Goal: Transaction & Acquisition: Purchase product/service

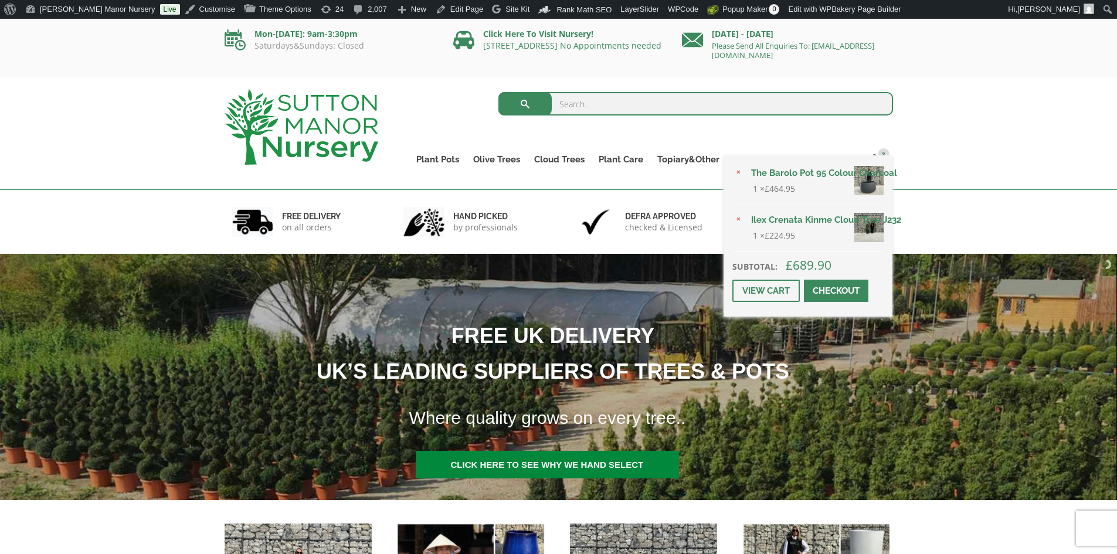
click at [836, 291] on span at bounding box center [836, 291] width 0 height 0
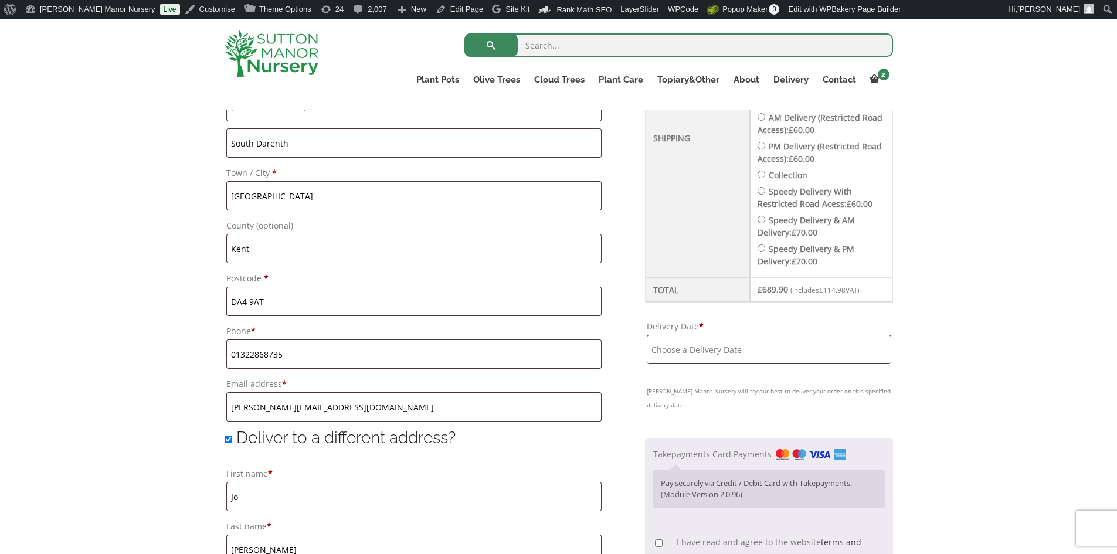
click at [767, 363] on input "Delivery Date *" at bounding box center [769, 349] width 244 height 29
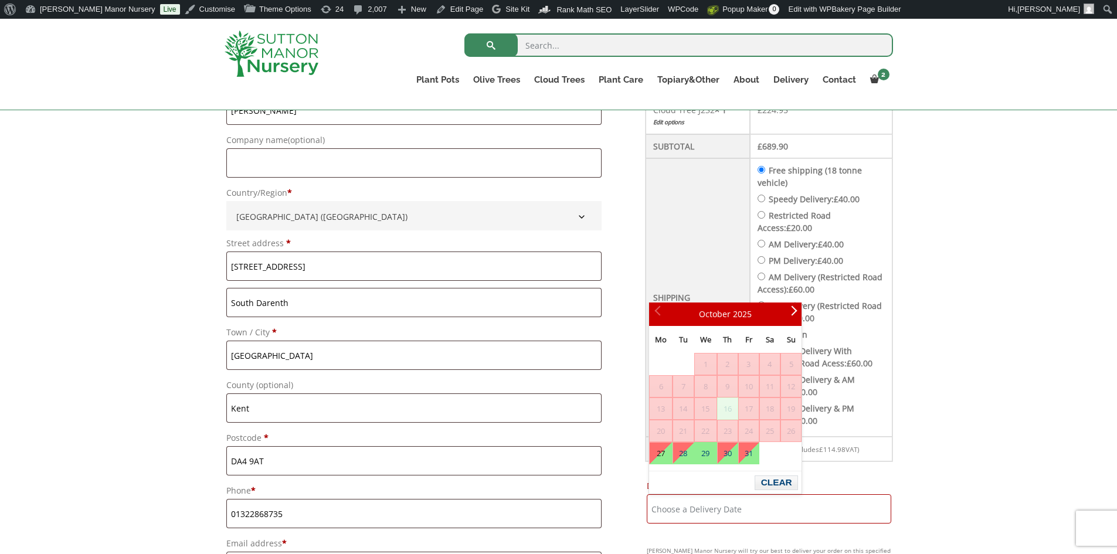
scroll to position [176, 0]
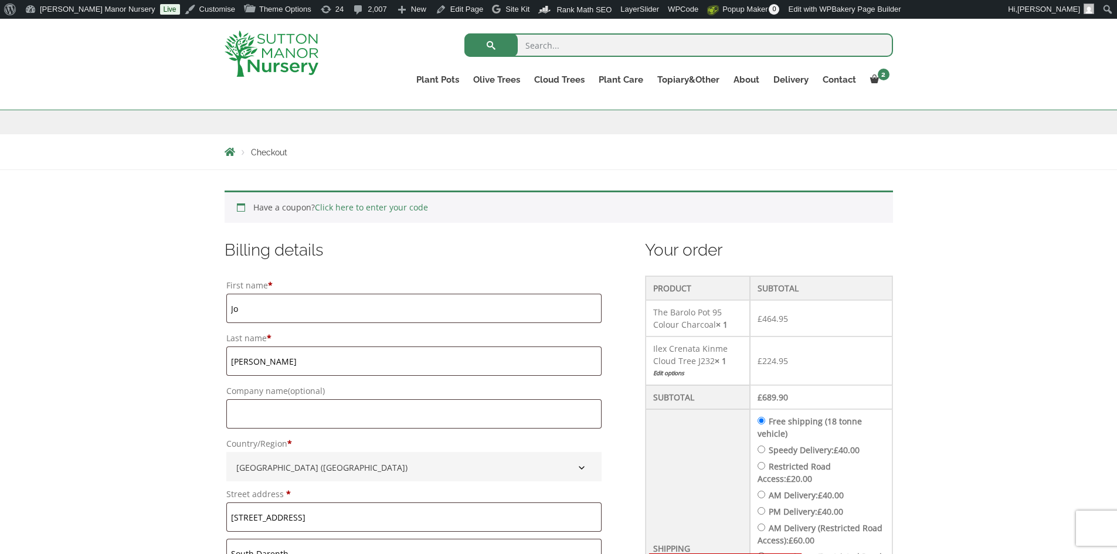
click at [814, 437] on li "Free shipping (18 tonne vehicle)" at bounding box center [820, 427] width 127 height 25
drag, startPoint x: 818, startPoint y: 441, endPoint x: 822, endPoint y: 448, distance: 7.3
click at [822, 448] on ul "Free shipping (18 tonne vehicle) Speedy Delivery: £ 40.00 Restricted Road Acces…" at bounding box center [820, 546] width 127 height 263
click at [822, 448] on label "Speedy Delivery: £ 40.00" at bounding box center [813, 449] width 91 height 11
click at [765, 448] on input "Speedy Delivery: £ 40.00" at bounding box center [761, 449] width 8 height 8
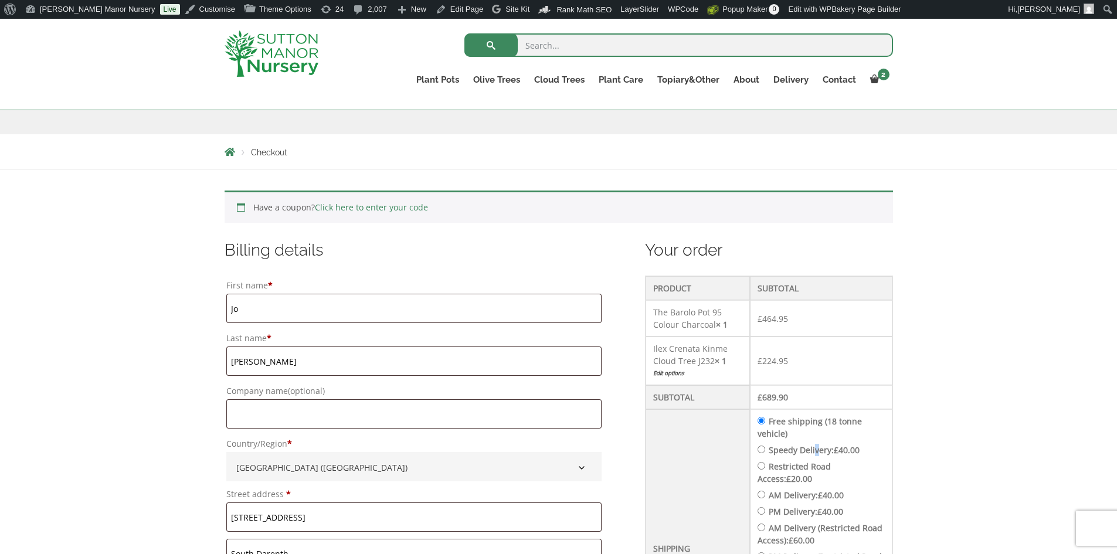
radio input "true"
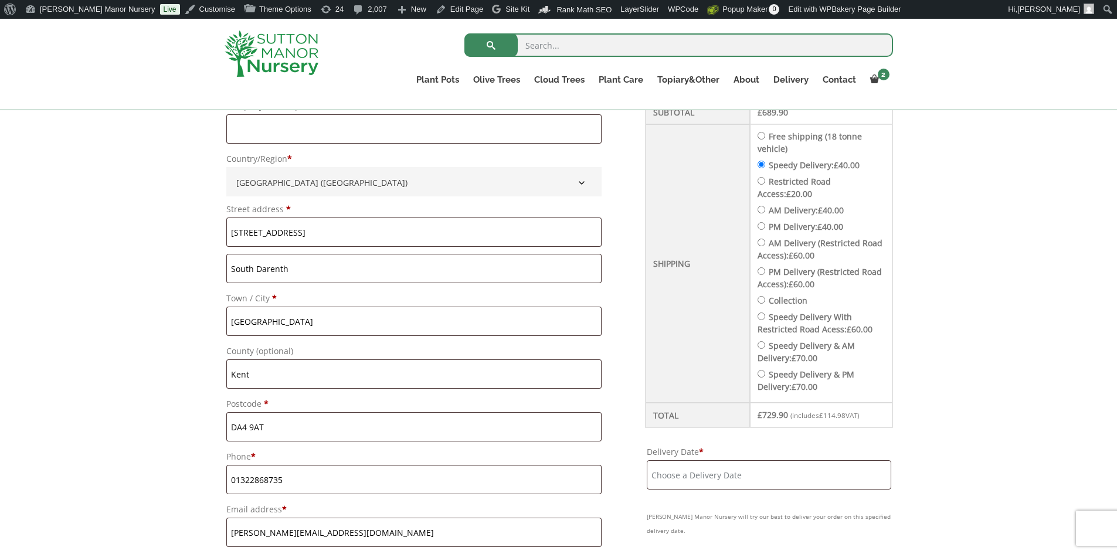
scroll to position [469, 0]
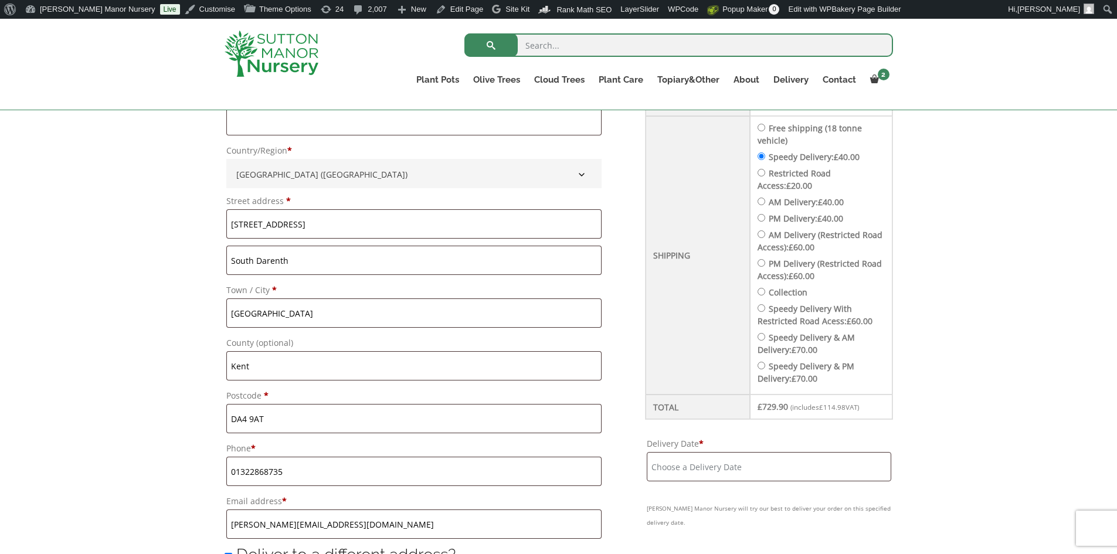
click at [829, 462] on input "Delivery Date *" at bounding box center [769, 466] width 244 height 29
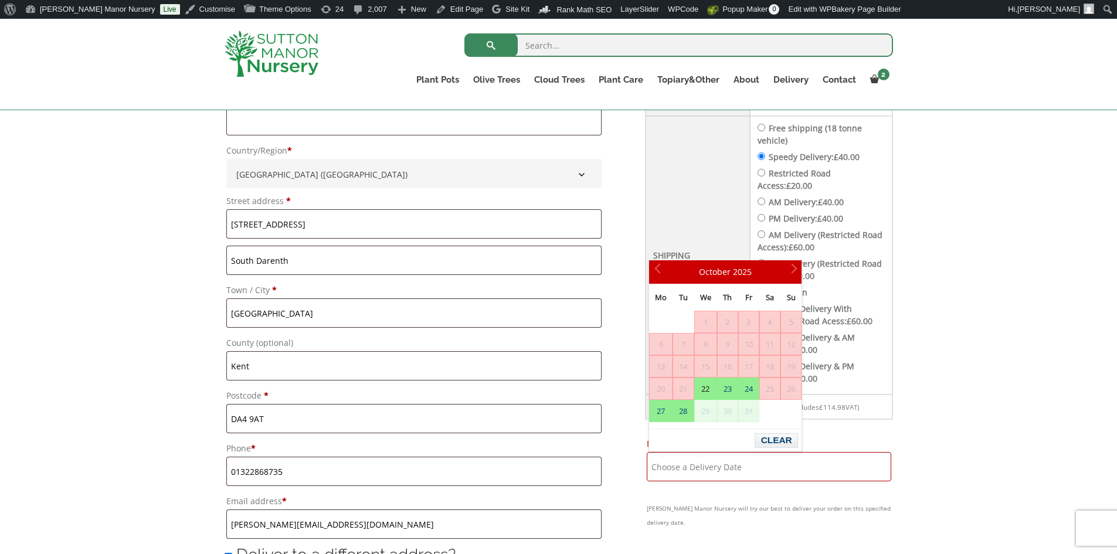
click at [266, 41] on img at bounding box center [271, 53] width 94 height 46
